Goal: Task Accomplishment & Management: Use online tool/utility

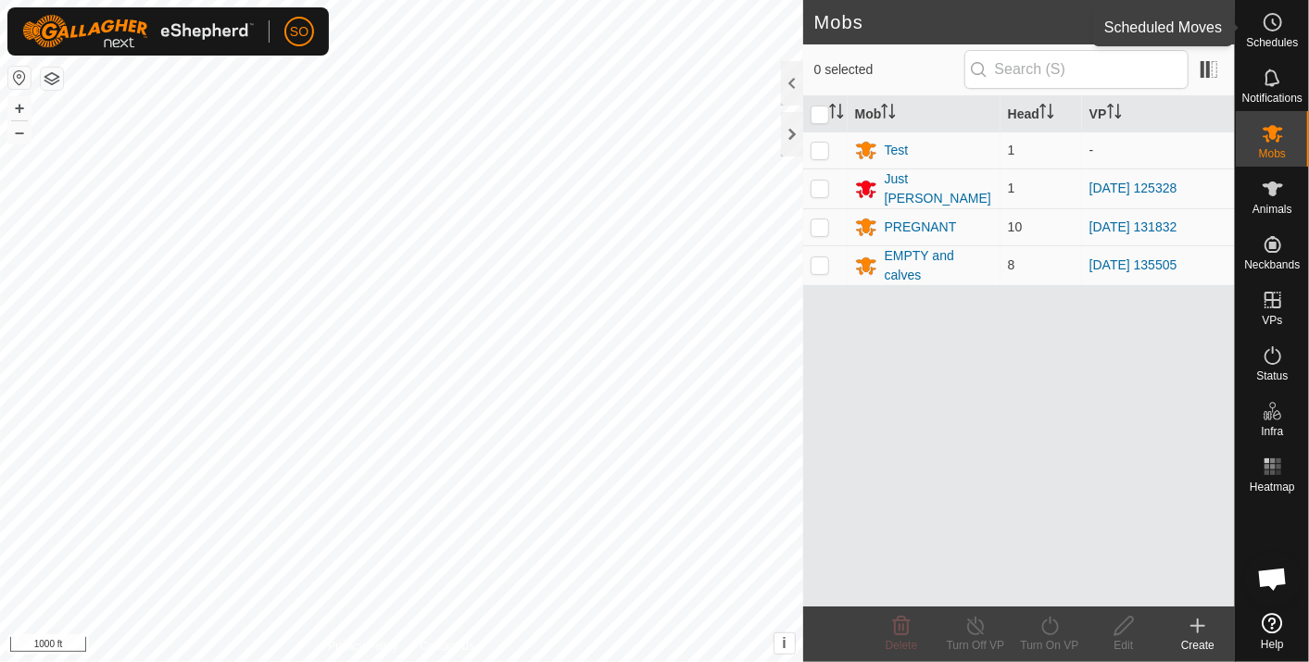
click at [1272, 17] on icon at bounding box center [1273, 22] width 22 height 22
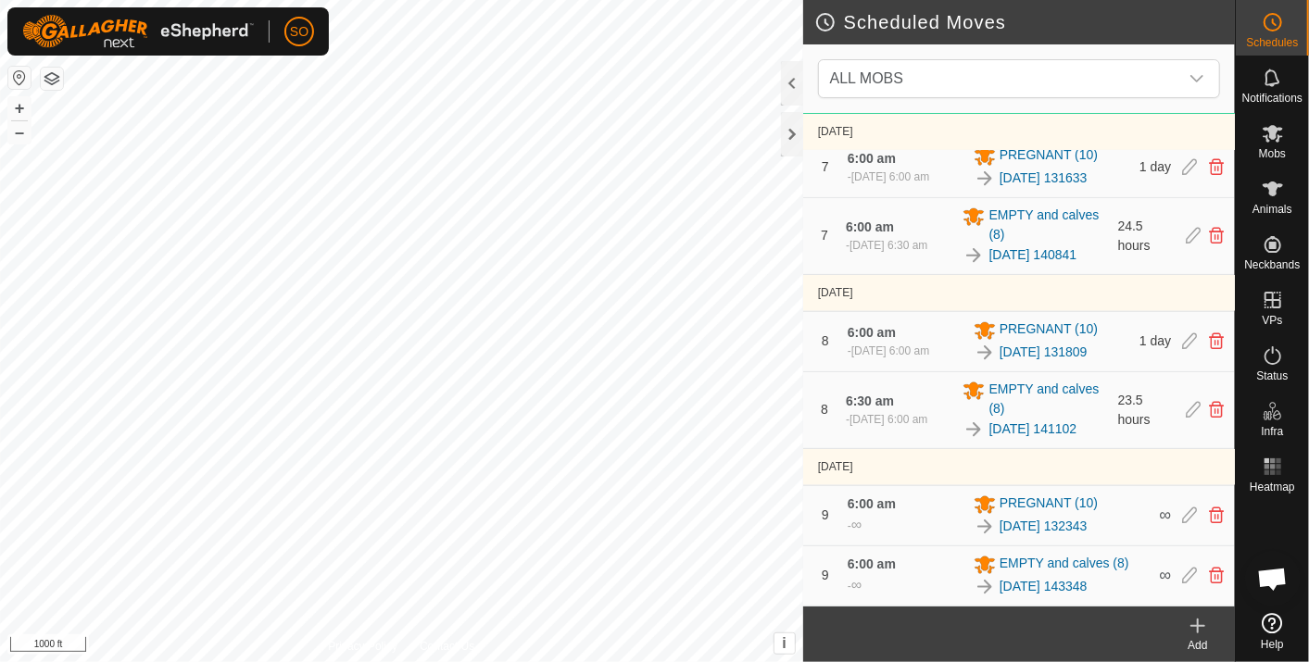
scroll to position [1367, 0]
